Goal: Task Accomplishment & Management: Manage account settings

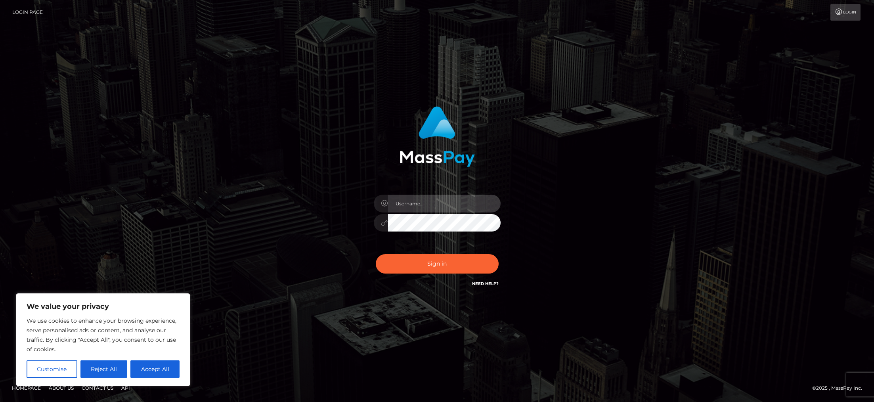
click at [418, 201] on input "text" at bounding box center [444, 204] width 113 height 18
type input "[EMAIL_ADDRESS][DOMAIN_NAME]"
click at [456, 268] on button "Sign in" at bounding box center [437, 263] width 123 height 19
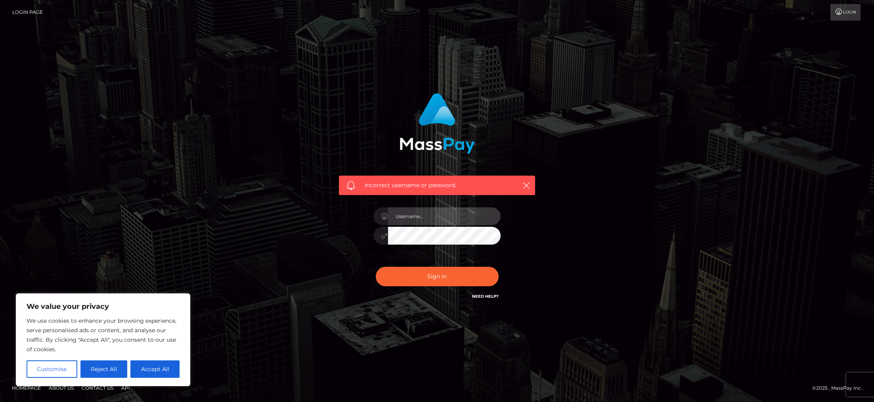
click at [442, 218] on input "text" at bounding box center [444, 216] width 113 height 18
type input "[EMAIL_ADDRESS][DOMAIN_NAME]"
click at [376, 267] on button "Sign in" at bounding box center [437, 276] width 123 height 19
click at [458, 219] on input "text" at bounding box center [444, 216] width 113 height 18
type input "[EMAIL_ADDRESS][DOMAIN_NAME]"
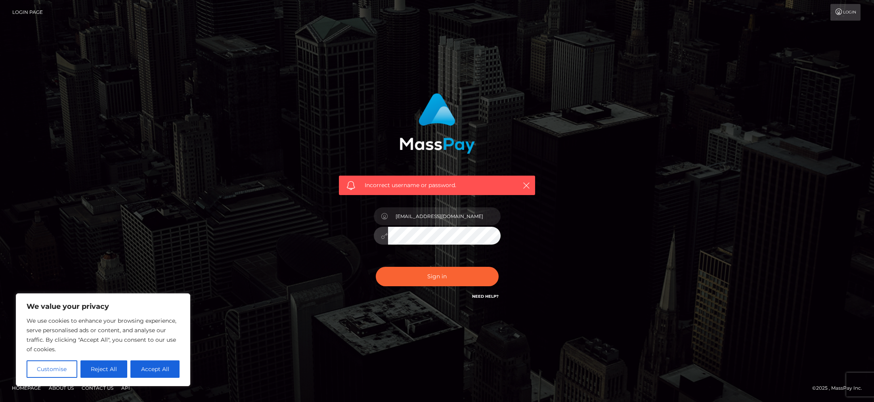
click at [376, 267] on button "Sign in" at bounding box center [437, 276] width 123 height 19
